Goal: Task Accomplishment & Management: Manage account settings

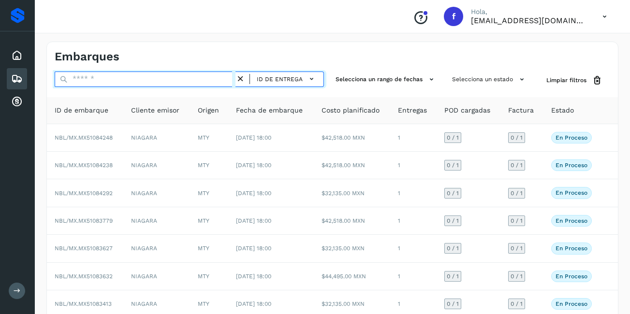
click at [90, 74] on input "text" at bounding box center [145, 79] width 181 height 15
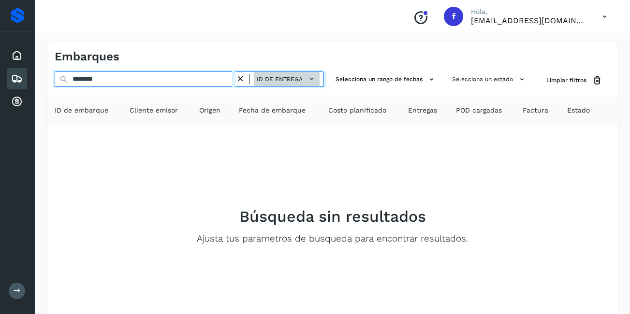
type input "********"
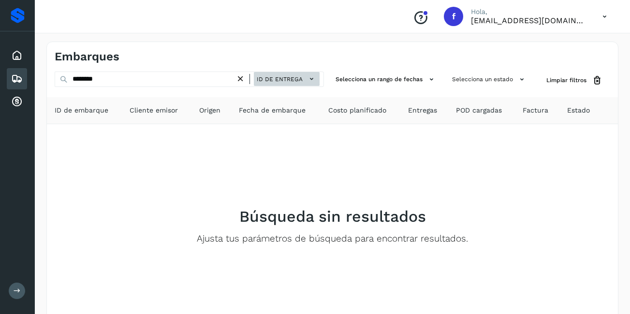
click at [267, 78] on span "ID de entrega" at bounding box center [280, 79] width 46 height 9
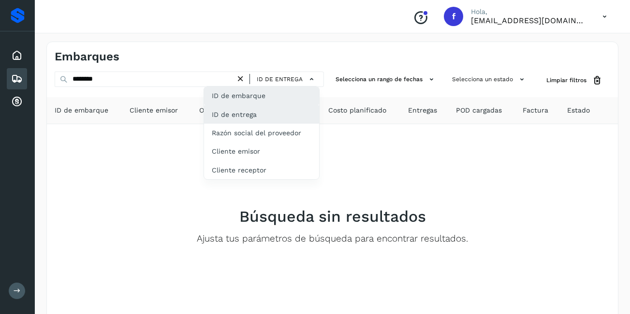
click at [245, 99] on div "ID de embarque" at bounding box center [261, 96] width 115 height 18
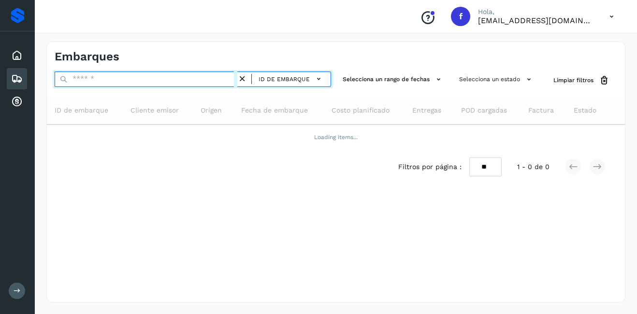
click at [175, 80] on input "text" at bounding box center [146, 79] width 183 height 15
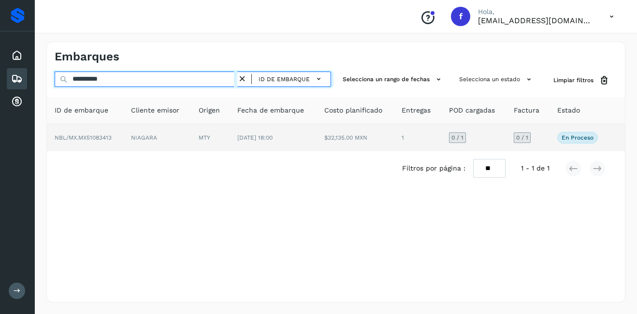
type input "**********"
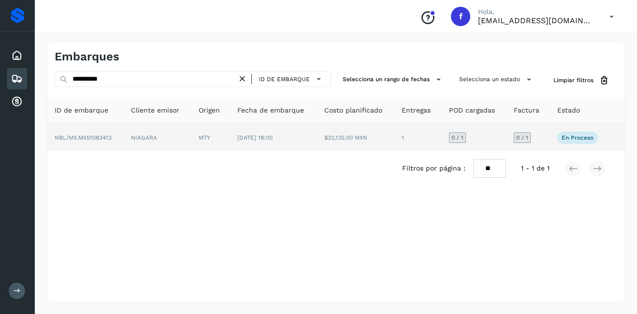
click at [152, 142] on td "NIAGARA" at bounding box center [156, 137] width 67 height 27
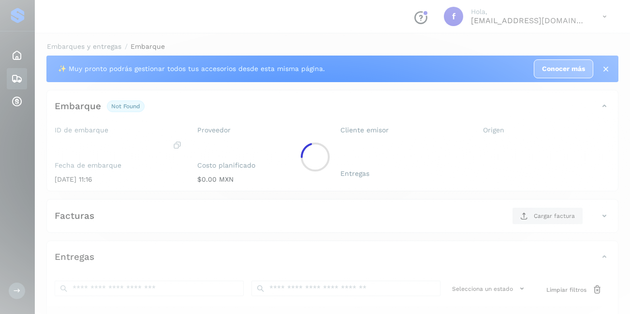
click at [274, 131] on div at bounding box center [315, 157] width 630 height 314
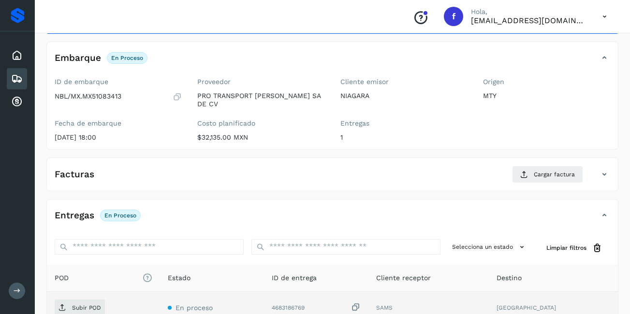
scroll to position [97, 0]
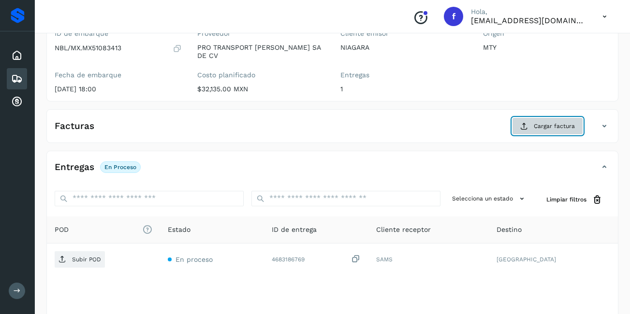
click at [526, 125] on button "Cargar factura" at bounding box center [547, 126] width 71 height 17
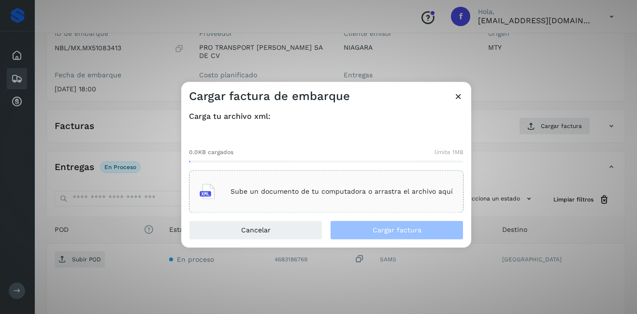
click at [215, 201] on div "Sube un documento de tu computadora o arrastra el archivo aquí" at bounding box center [326, 192] width 253 height 26
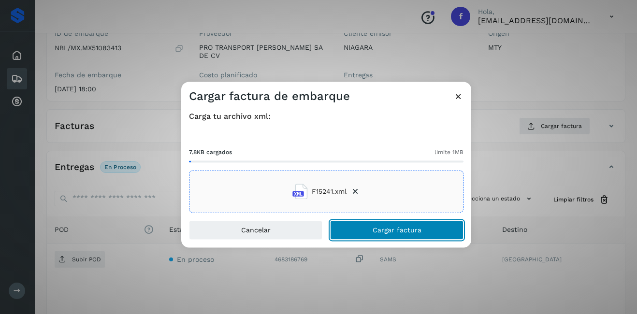
click at [375, 237] on button "Cargar factura" at bounding box center [396, 230] width 133 height 19
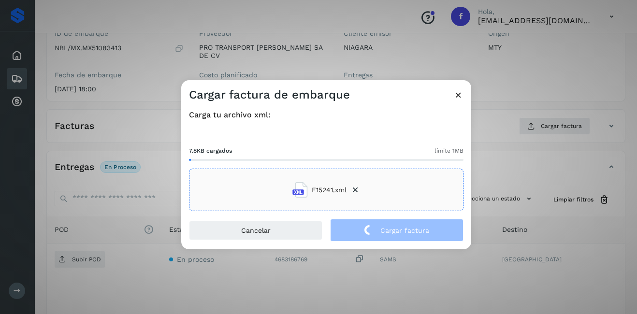
click at [530, 175] on div "Cargar factura de embarque Carga tu archivo xml: 7.8KB cargados límite 1MB F152…" at bounding box center [318, 157] width 637 height 314
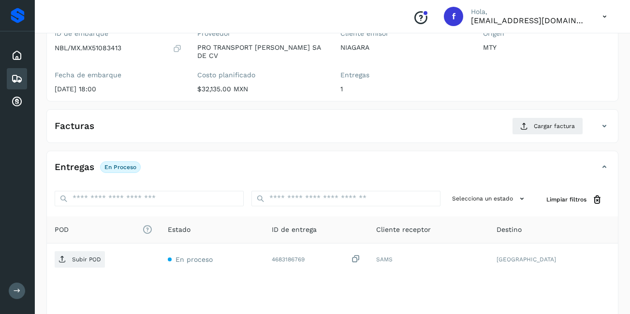
scroll to position [145, 0]
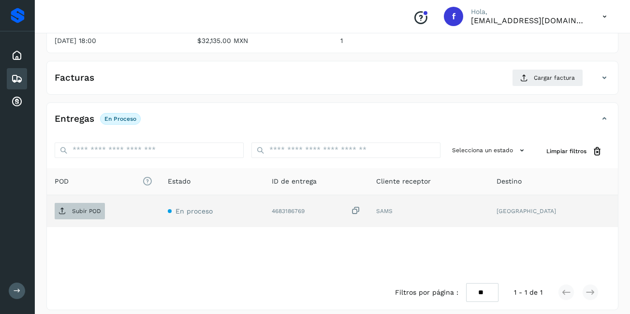
click at [85, 204] on span "Subir POD" at bounding box center [80, 211] width 50 height 15
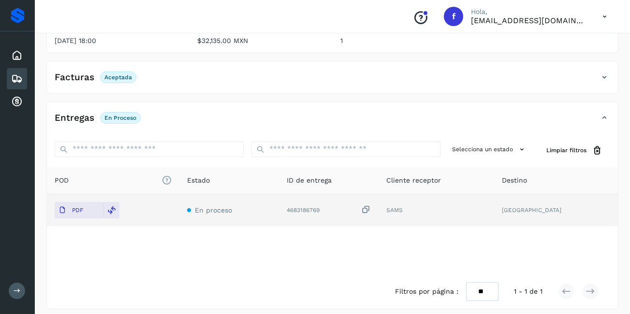
click at [18, 73] on div "Embarques" at bounding box center [17, 78] width 20 height 21
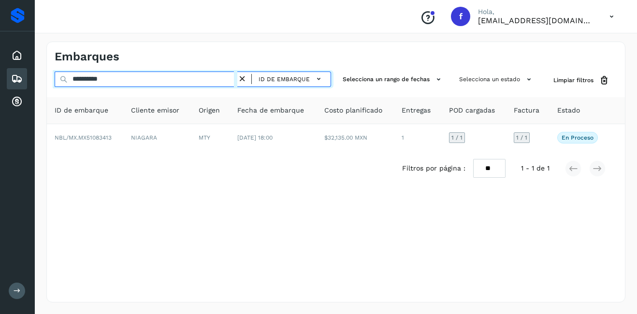
drag, startPoint x: 106, startPoint y: 83, endPoint x: 82, endPoint y: 88, distance: 25.0
click at [82, 88] on div "**********" at bounding box center [193, 81] width 277 height 18
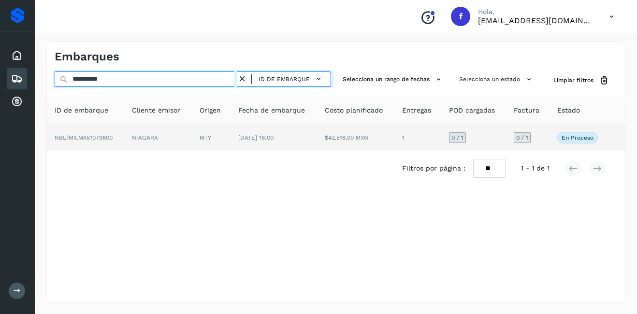
type input "**********"
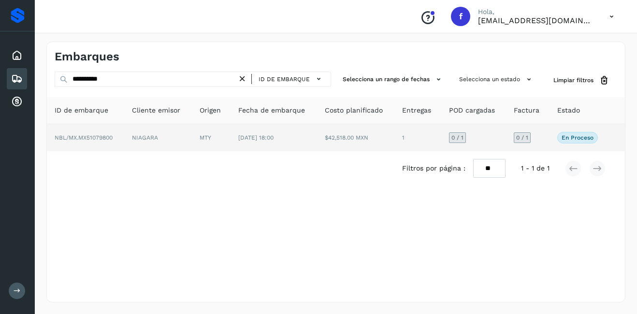
click at [158, 130] on td "NIAGARA" at bounding box center [157, 137] width 67 height 27
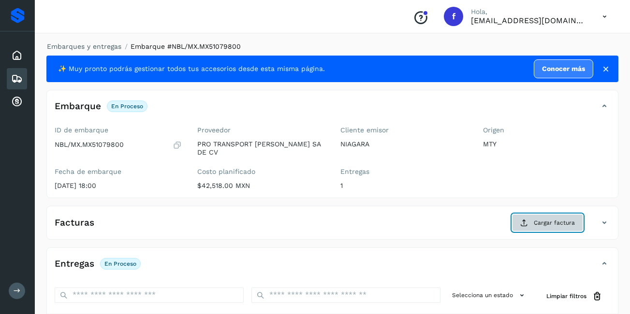
click at [544, 219] on span "Cargar factura" at bounding box center [554, 223] width 41 height 9
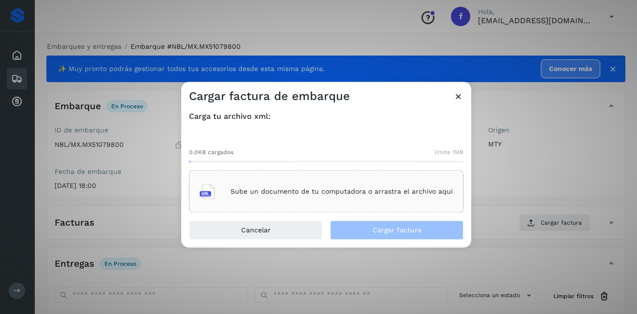
click at [316, 191] on p "Sube un documento de tu computadora o arrastra el archivo aquí" at bounding box center [342, 192] width 222 height 8
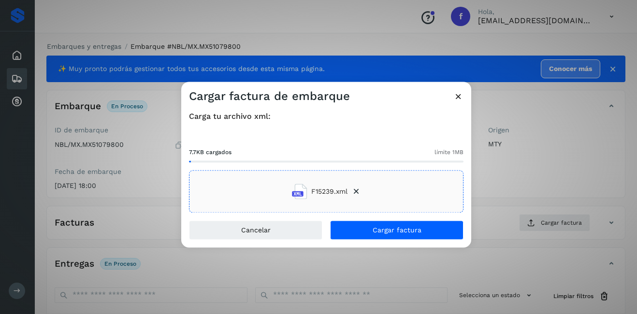
click at [428, 245] on div "Cancelar Cargar factura" at bounding box center [326, 234] width 290 height 27
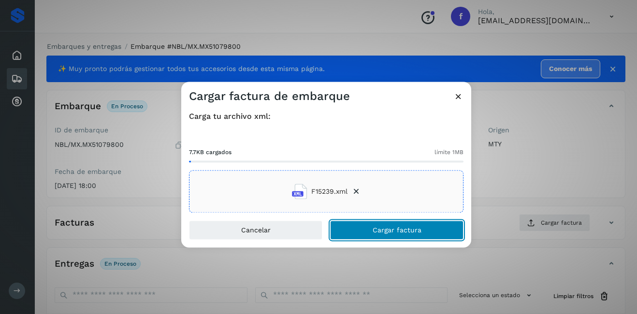
click at [422, 234] on button "Cargar factura" at bounding box center [396, 230] width 133 height 19
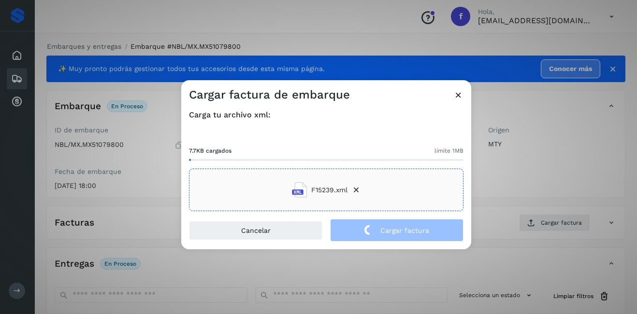
drag, startPoint x: 524, startPoint y: 189, endPoint x: 386, endPoint y: 187, distance: 137.9
click at [523, 189] on div "Cargar factura de embarque Carga tu archivo xml: 7.7KB cargados límite 1MB F152…" at bounding box center [318, 157] width 637 height 314
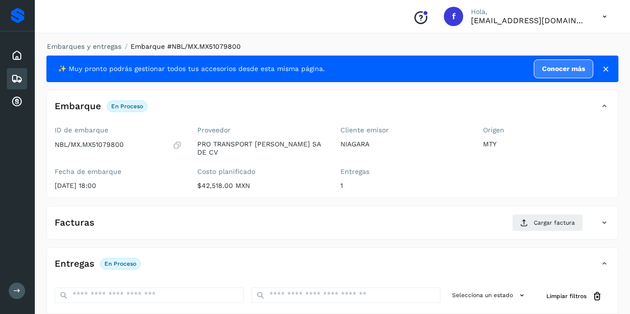
scroll to position [146, 0]
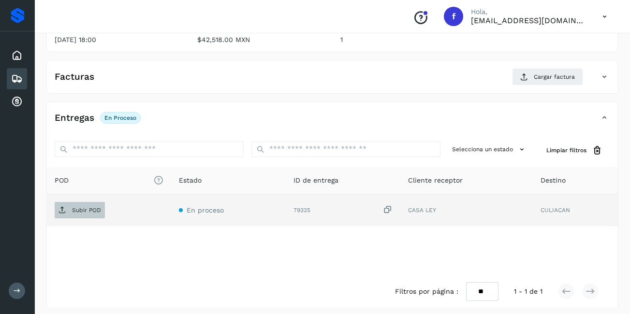
click at [80, 207] on p "Subir POD" at bounding box center [86, 210] width 29 height 7
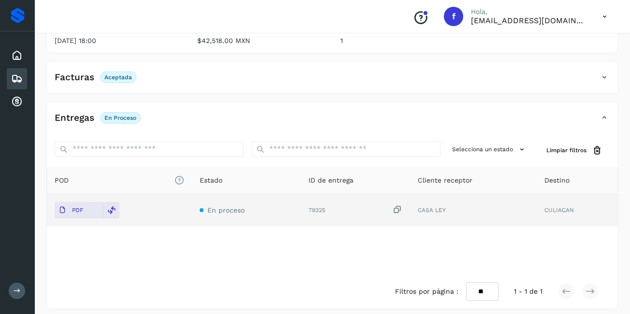
scroll to position [0, 0]
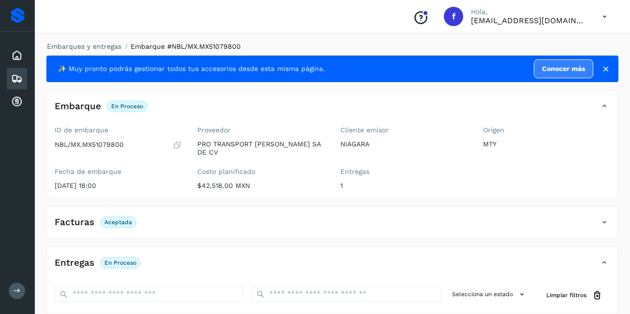
click at [16, 77] on icon at bounding box center [17, 79] width 12 height 12
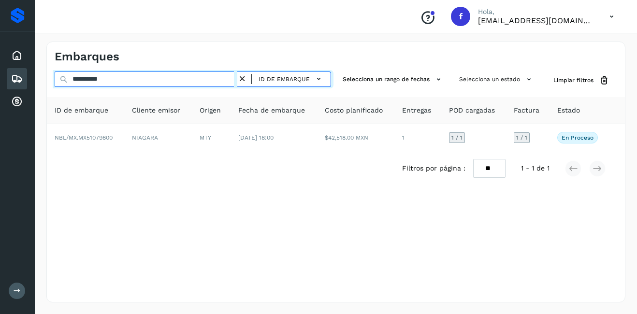
drag, startPoint x: 116, startPoint y: 83, endPoint x: 83, endPoint y: 92, distance: 34.0
click at [83, 92] on div "**********" at bounding box center [336, 129] width 578 height 114
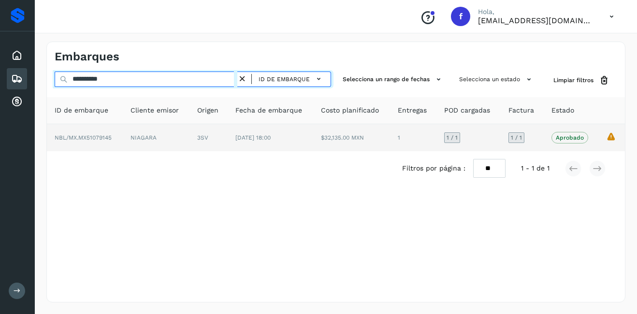
type input "**********"
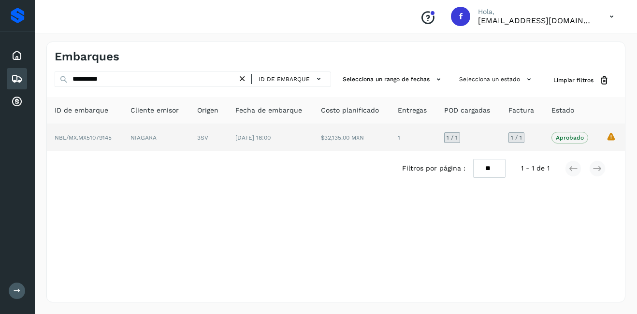
click at [153, 138] on td "NIAGARA" at bounding box center [156, 137] width 67 height 27
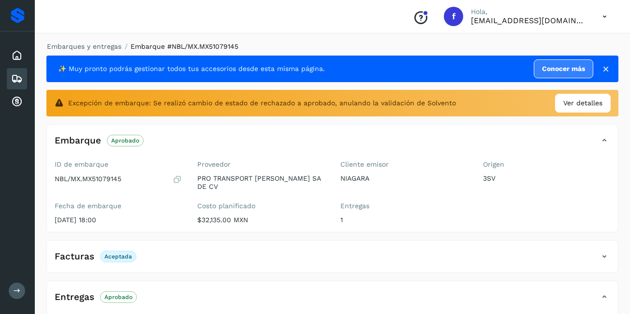
click at [609, 74] on div "✨ Muy pronto podrás gestionar todos tus accesorios desde esta misma página. Con…" at bounding box center [332, 69] width 572 height 27
click at [608, 73] on icon at bounding box center [606, 69] width 10 height 10
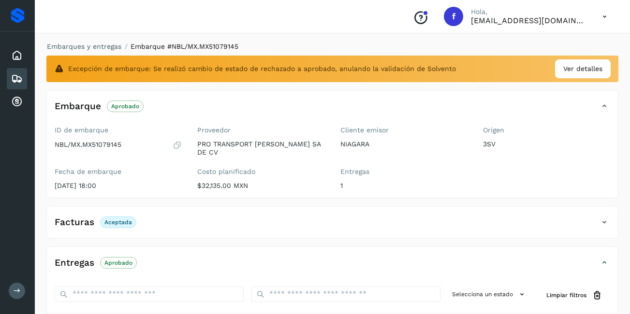
click at [14, 77] on icon at bounding box center [17, 79] width 12 height 12
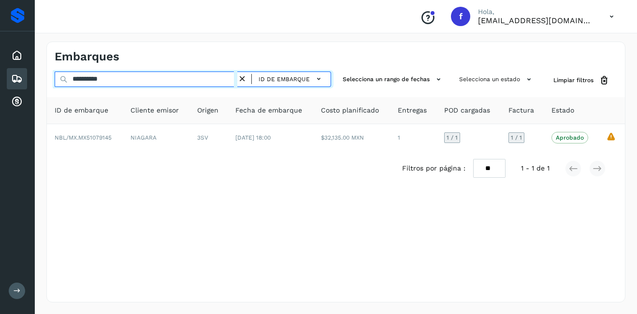
drag, startPoint x: 130, startPoint y: 79, endPoint x: 83, endPoint y: 91, distance: 48.0
click at [83, 91] on div "**********" at bounding box center [336, 129] width 578 height 114
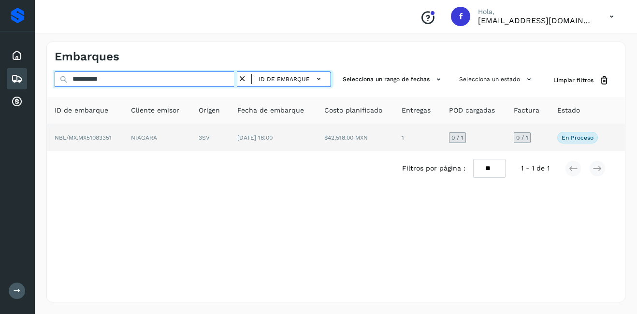
type input "**********"
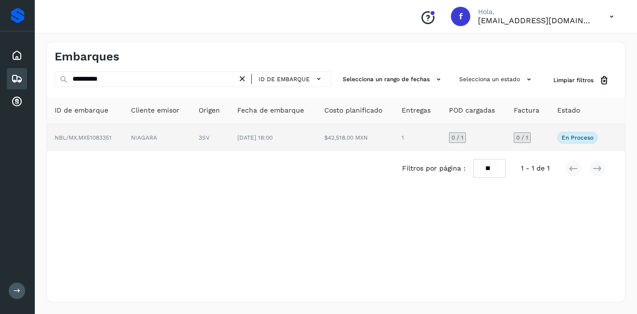
click at [124, 136] on td "NIAGARA" at bounding box center [156, 137] width 67 height 27
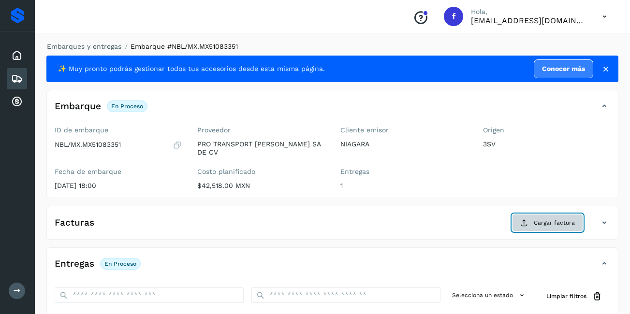
click at [556, 214] on button "Cargar factura" at bounding box center [547, 222] width 71 height 17
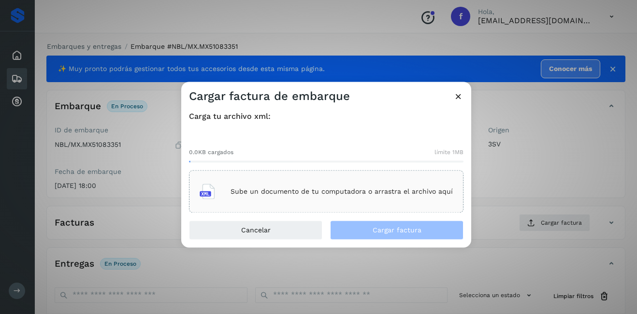
click at [318, 189] on p "Sube un documento de tu computadora o arrastra el archivo aquí" at bounding box center [342, 192] width 222 height 8
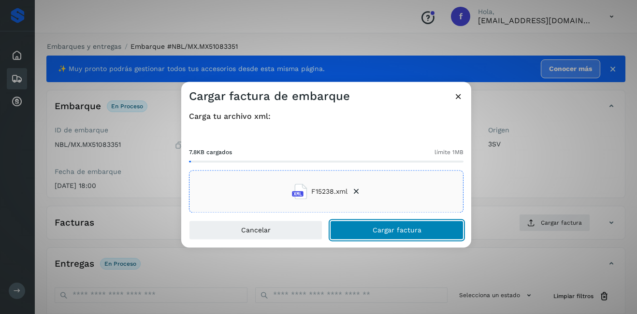
click at [399, 228] on span "Cargar factura" at bounding box center [397, 230] width 49 height 7
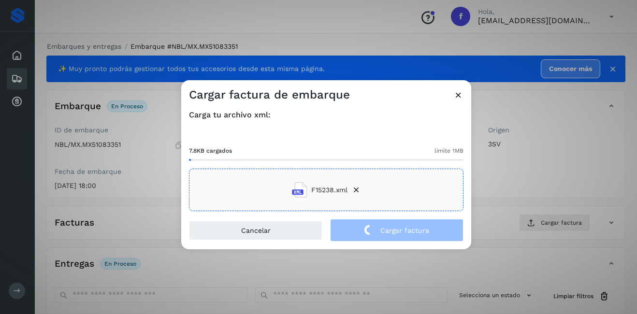
click at [519, 192] on div "Cargar factura de embarque Carga tu archivo xml: 7.8KB cargados límite 1MB F152…" at bounding box center [318, 157] width 637 height 314
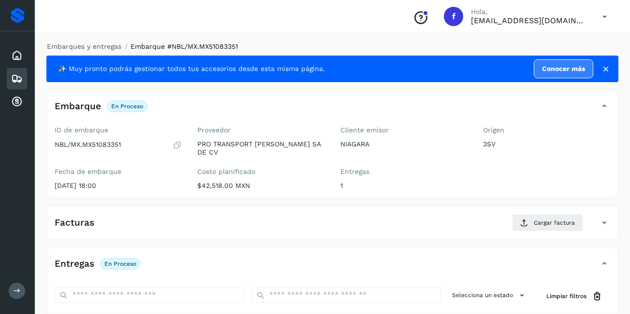
scroll to position [146, 0]
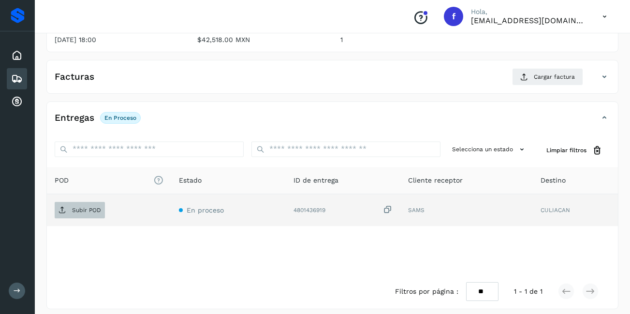
click at [90, 207] on p "Subir POD" at bounding box center [86, 210] width 29 height 7
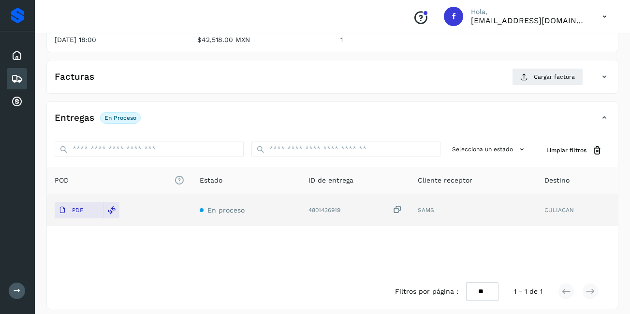
scroll to position [49, 0]
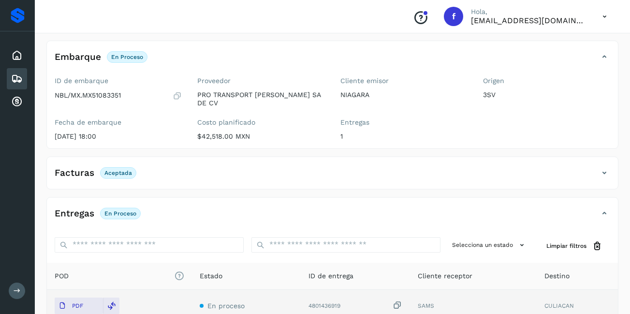
click at [14, 83] on icon at bounding box center [17, 79] width 12 height 12
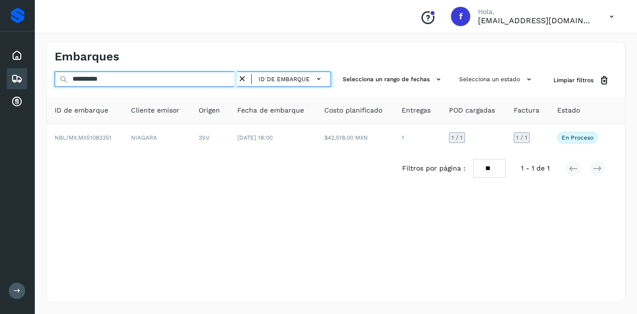
drag, startPoint x: 111, startPoint y: 79, endPoint x: 83, endPoint y: 85, distance: 28.1
click at [83, 84] on input "**********" at bounding box center [146, 79] width 183 height 15
type input "**********"
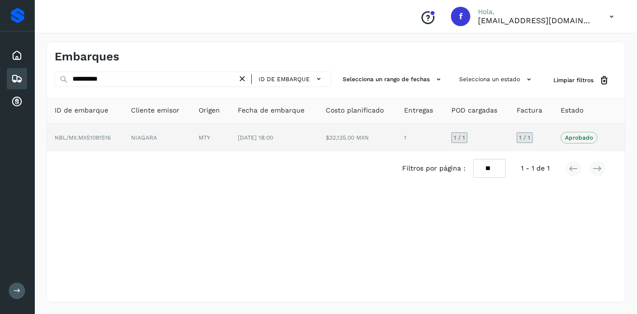
click at [305, 148] on td "[DATE] 18:00" at bounding box center [274, 137] width 88 height 27
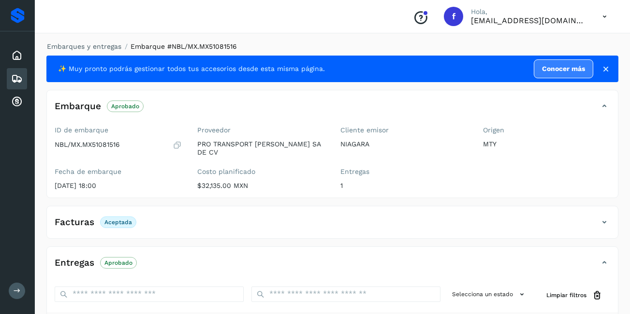
scroll to position [145, 0]
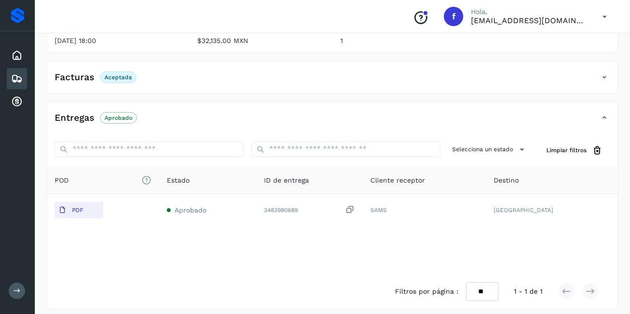
click at [20, 75] on icon at bounding box center [17, 79] width 12 height 12
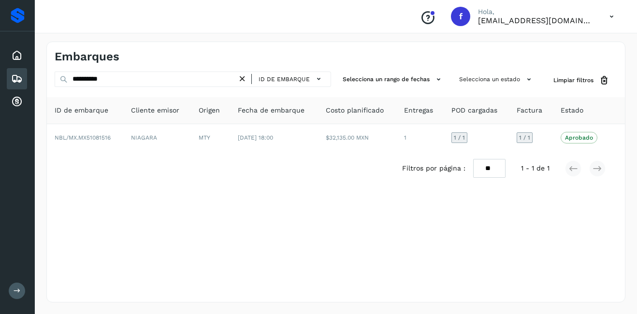
click at [242, 85] on div "ID de embarque" at bounding box center [284, 79] width 94 height 15
click at [242, 80] on icon at bounding box center [242, 79] width 10 height 10
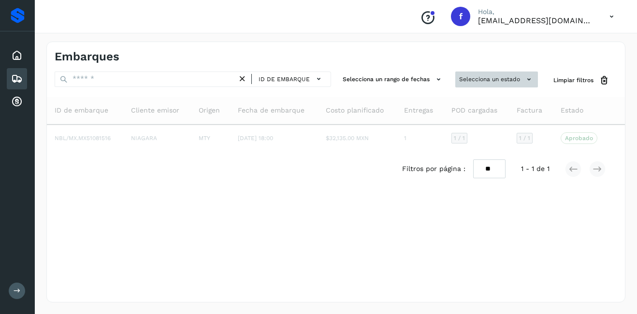
click at [507, 83] on button "Selecciona un estado" at bounding box center [497, 80] width 83 height 16
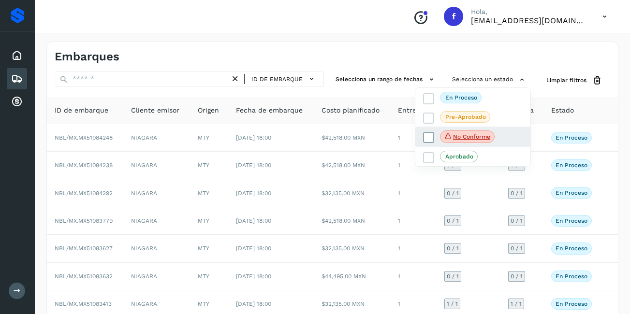
click at [475, 135] on p "No conforme" at bounding box center [471, 136] width 37 height 7
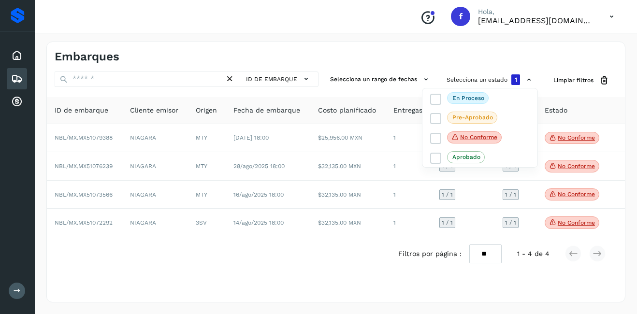
click at [566, 227] on div at bounding box center [318, 157] width 637 height 314
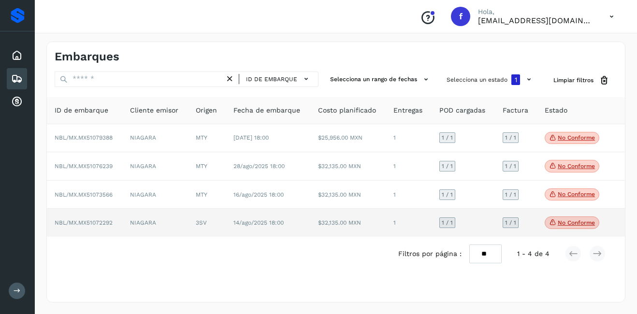
click at [567, 226] on p "No conforme" at bounding box center [576, 223] width 37 height 7
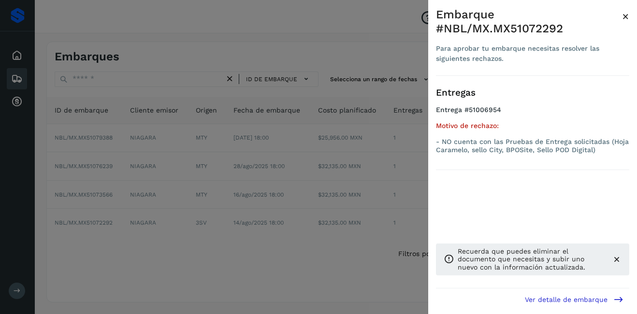
click at [625, 17] on span "×" at bounding box center [625, 17] width 7 height 14
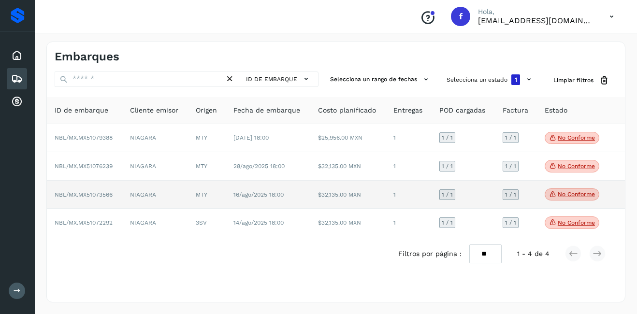
click at [563, 191] on p "No conforme" at bounding box center [576, 194] width 37 height 7
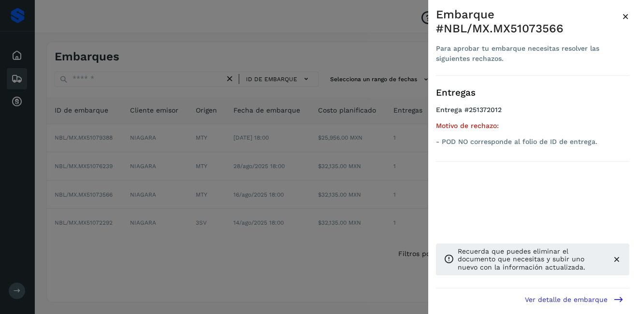
click at [625, 16] on span "×" at bounding box center [625, 17] width 7 height 14
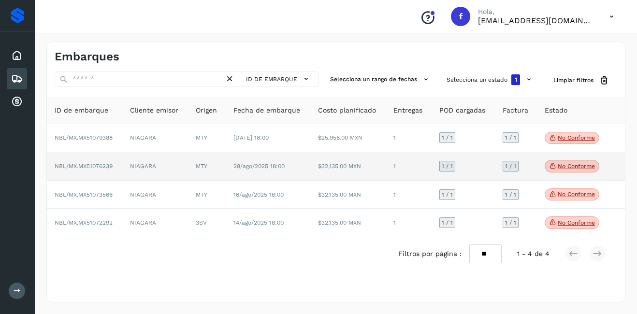
click at [577, 167] on p "No conforme" at bounding box center [576, 166] width 37 height 7
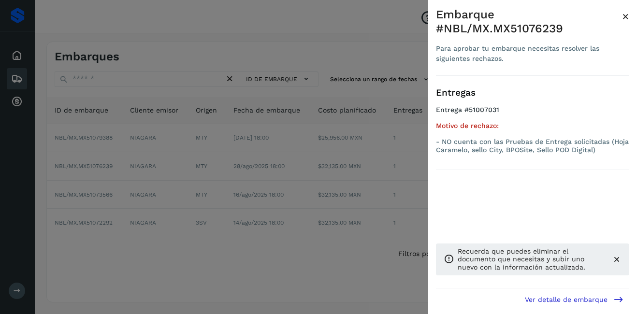
click at [625, 13] on span "×" at bounding box center [625, 17] width 7 height 14
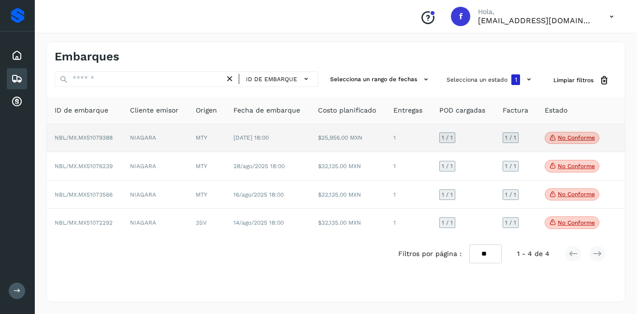
click at [567, 136] on p "No conforme" at bounding box center [576, 137] width 37 height 7
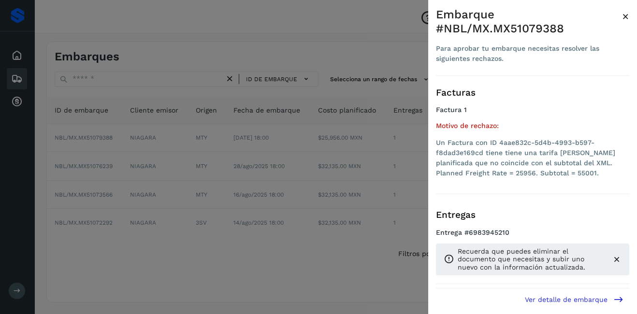
drag, startPoint x: 627, startPoint y: 17, endPoint x: 634, endPoint y: 75, distance: 58.4
click at [595, 133] on div "Embarque #NBL/MX.MX51079388 Para aprobar tu embarque necesitas resolver las sig…" at bounding box center [532, 165] width 209 height 330
click at [627, 18] on span "×" at bounding box center [625, 17] width 7 height 14
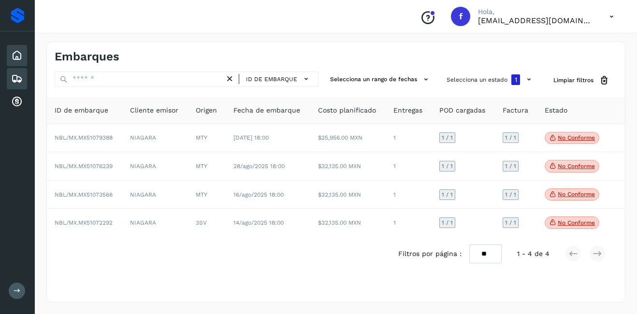
click at [15, 55] on icon at bounding box center [17, 56] width 12 height 12
